Goal: Information Seeking & Learning: Learn about a topic

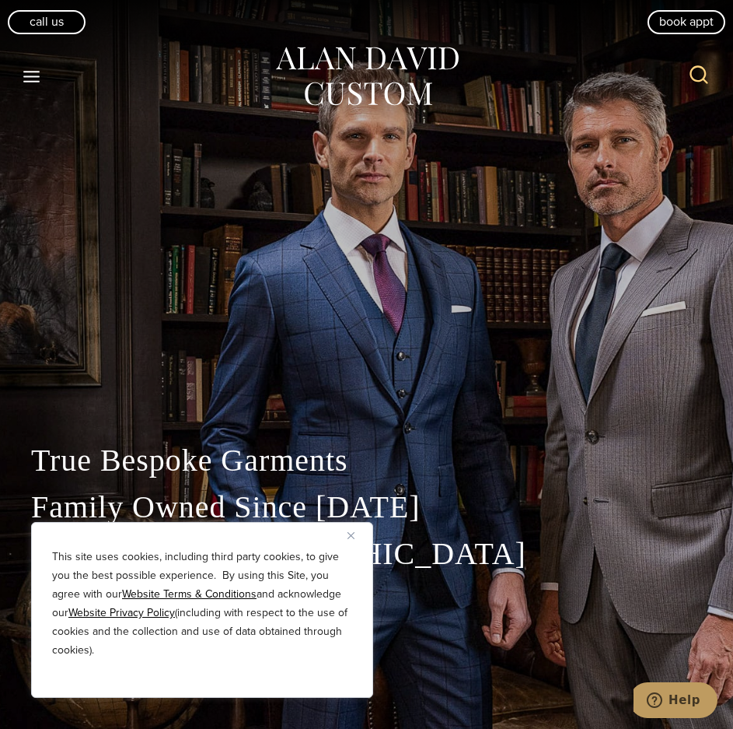
click at [345, 535] on div "This site uses cookies, including third party cookies, to give you the best pos…" at bounding box center [202, 610] width 342 height 176
click at [352, 536] on img "Close" at bounding box center [351, 535] width 7 height 7
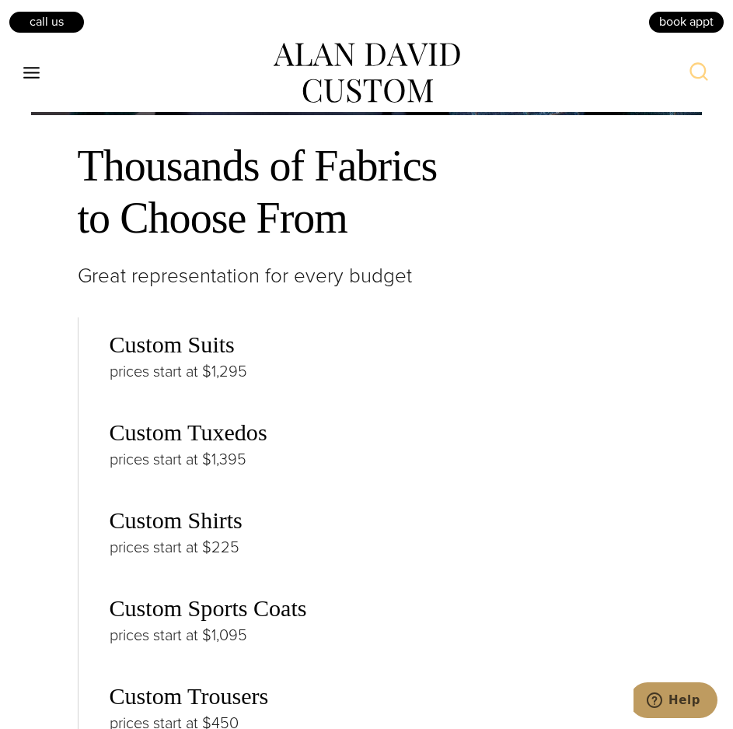
scroll to position [3267, 0]
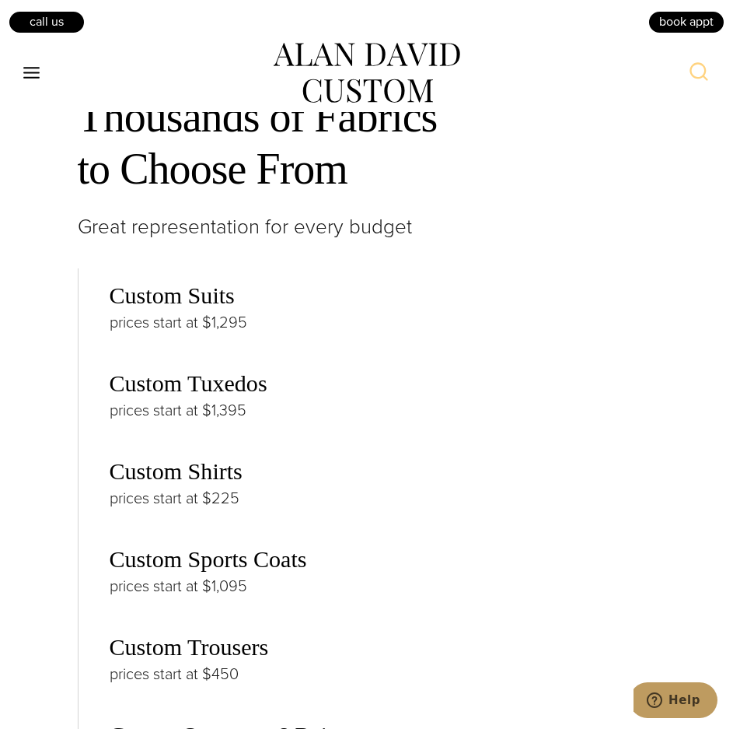
click at [236, 567] on link "Custom Sports Coats" at bounding box center [209, 559] width 198 height 26
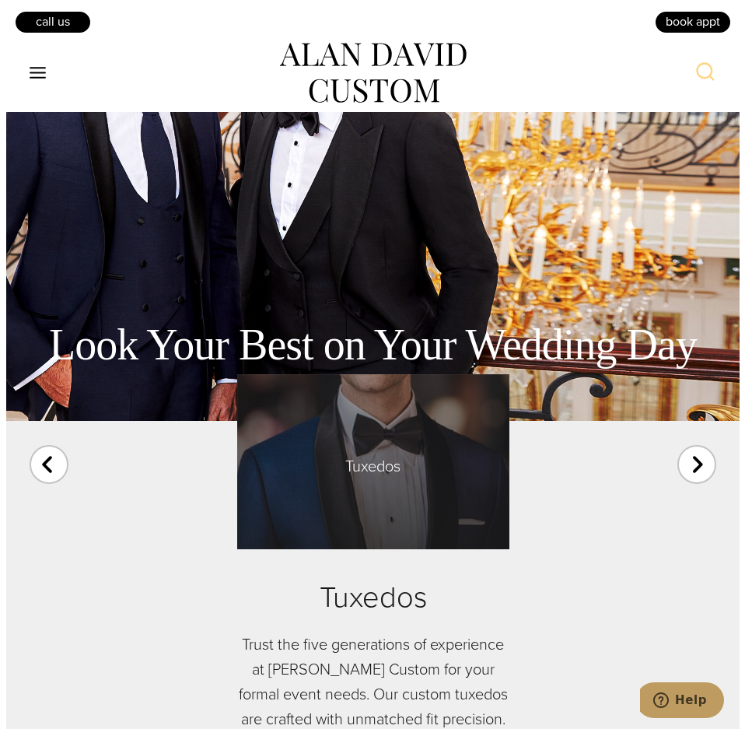
scroll to position [4666, 0]
